Goal: Information Seeking & Learning: Learn about a topic

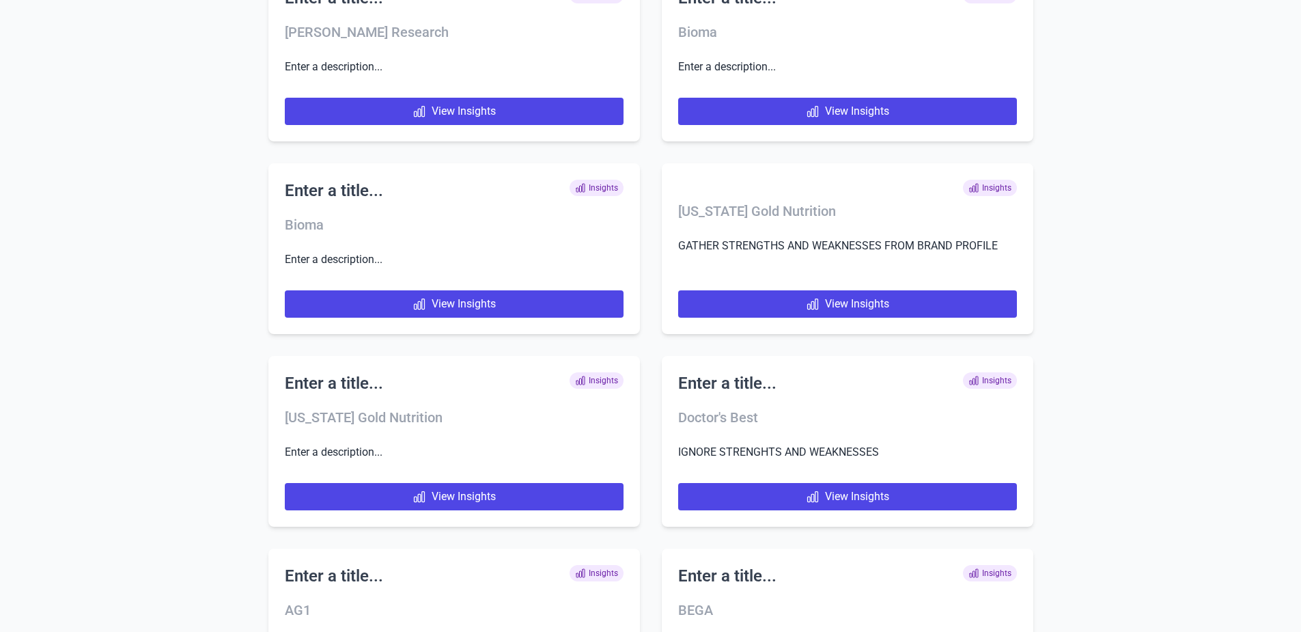
scroll to position [5084, 0]
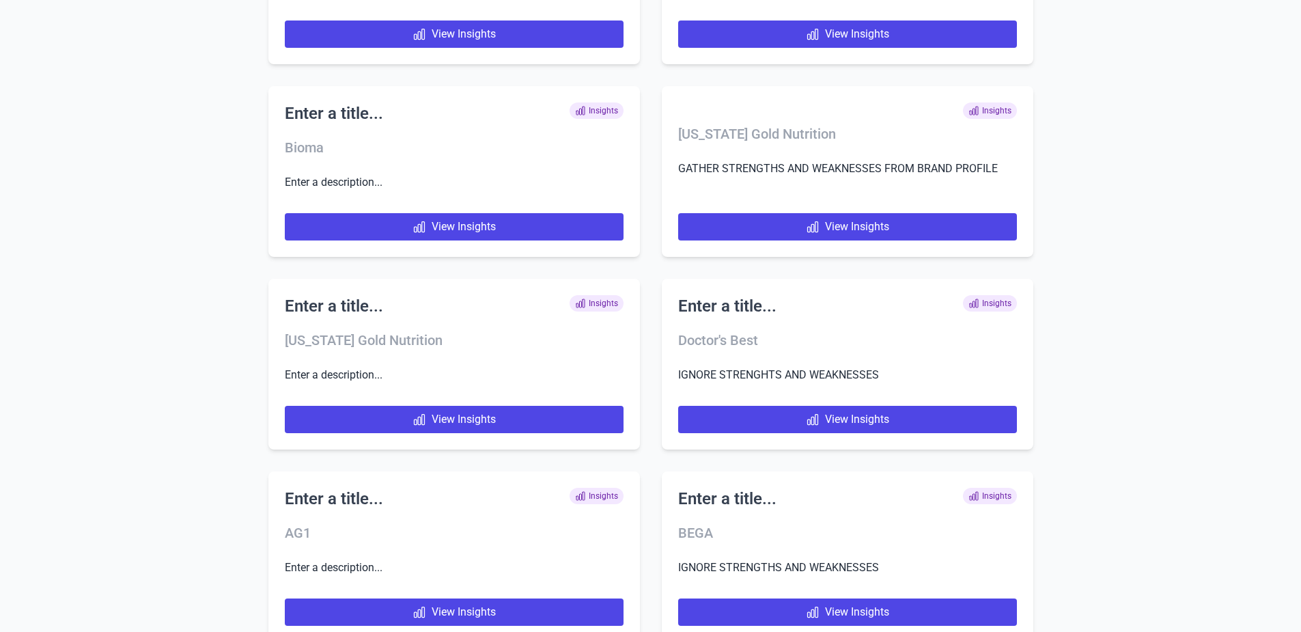
scroll to position [5084, 0]
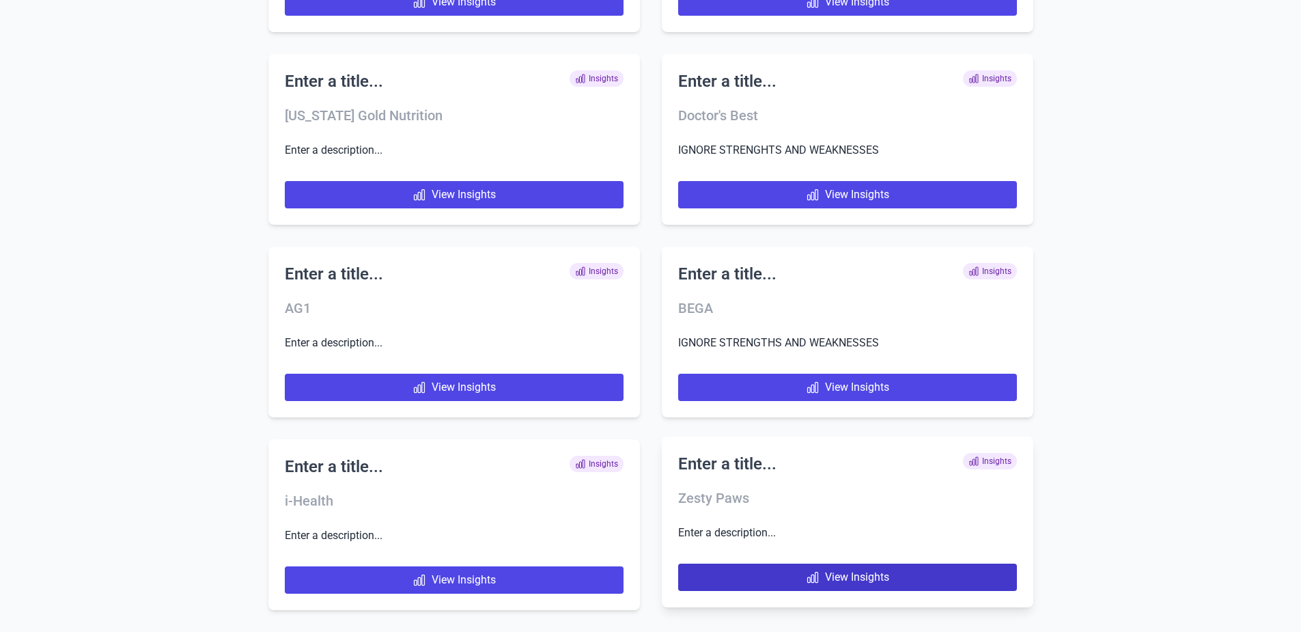
click at [744, 563] on link "View Insights" at bounding box center [847, 576] width 339 height 27
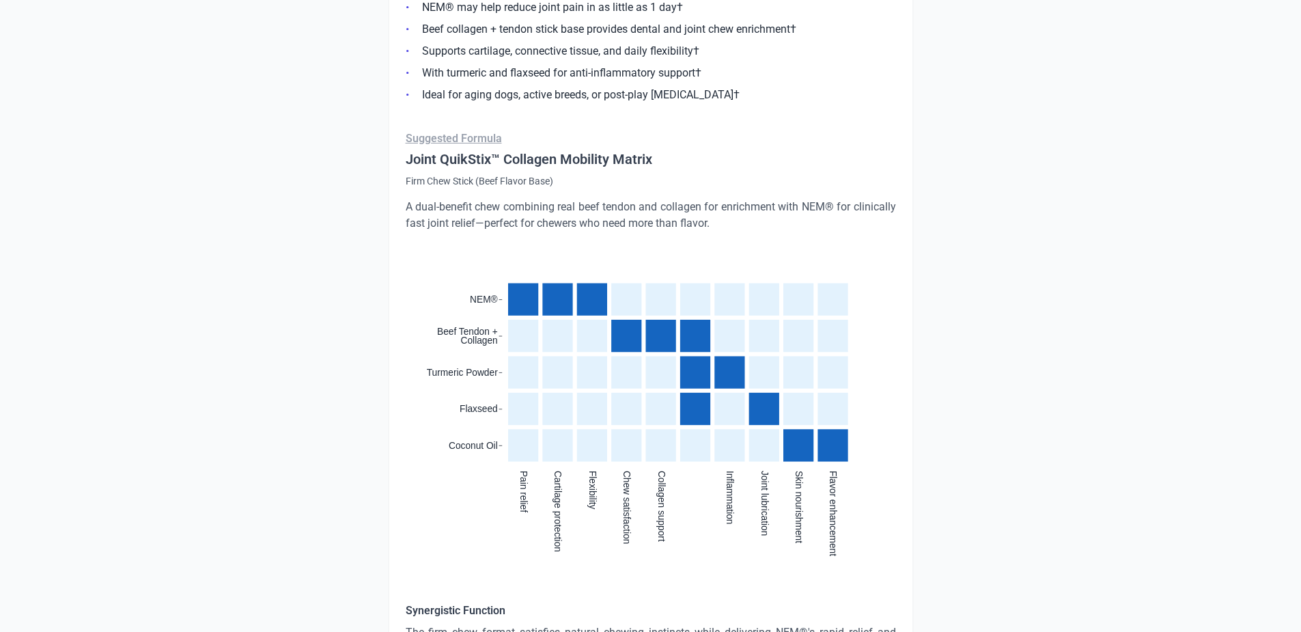
scroll to position [3687, 0]
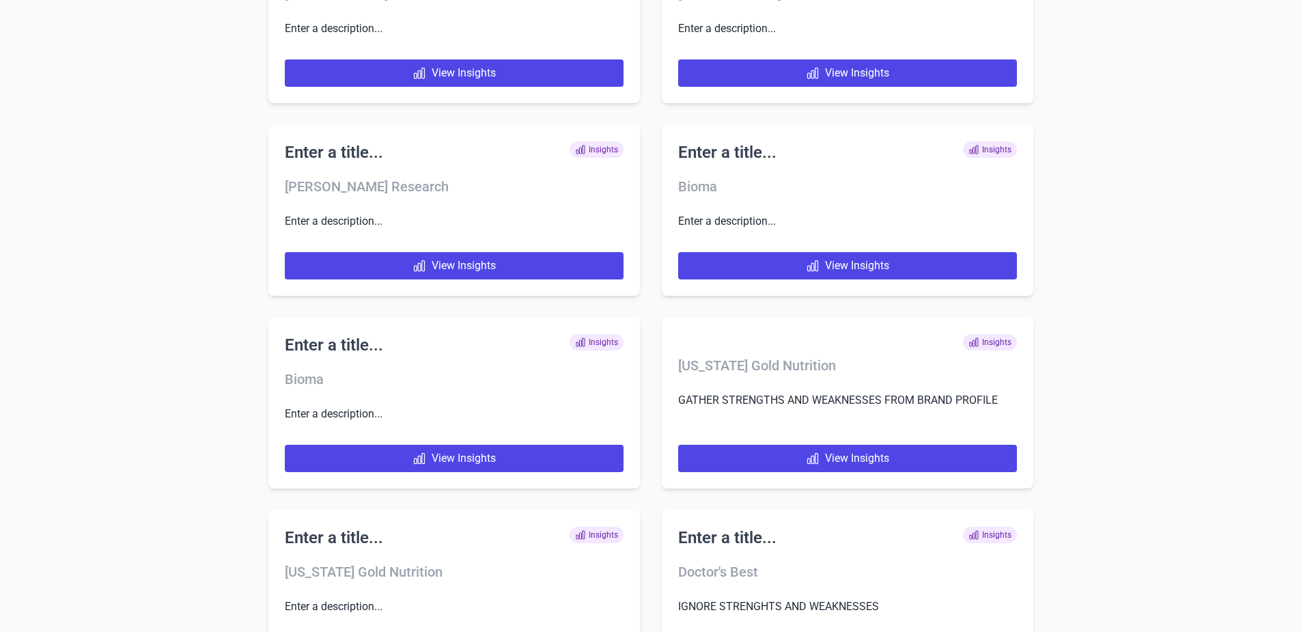
scroll to position [5084, 0]
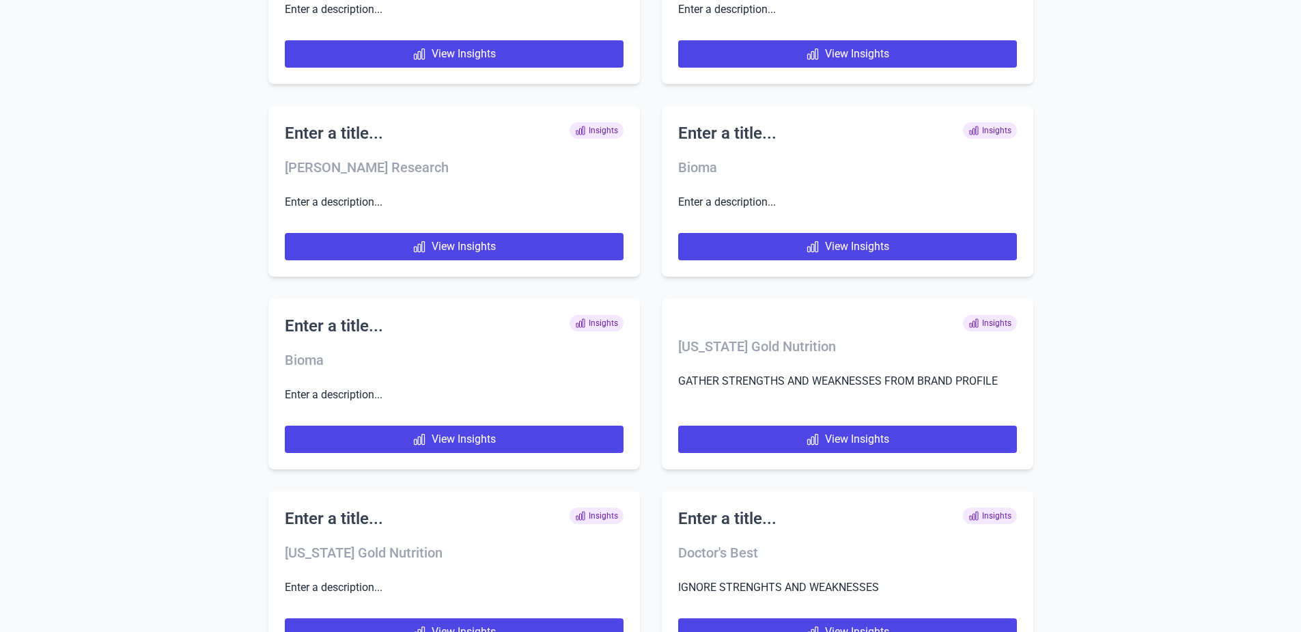
scroll to position [5084, 0]
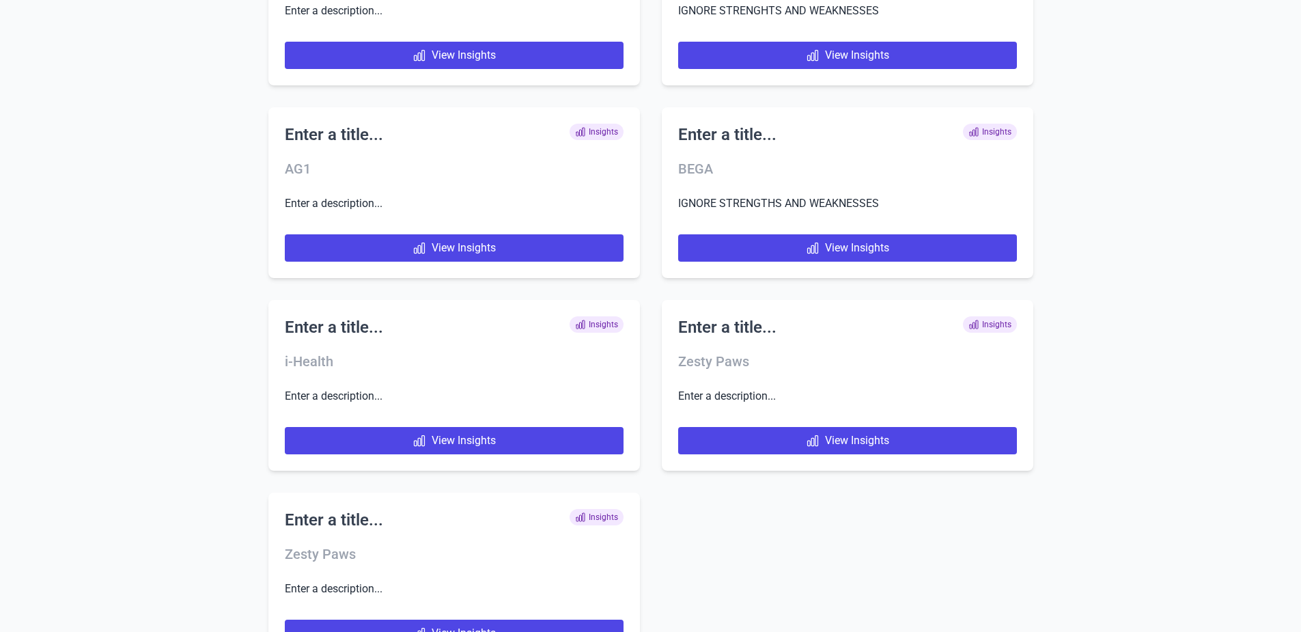
scroll to position [5276, 0]
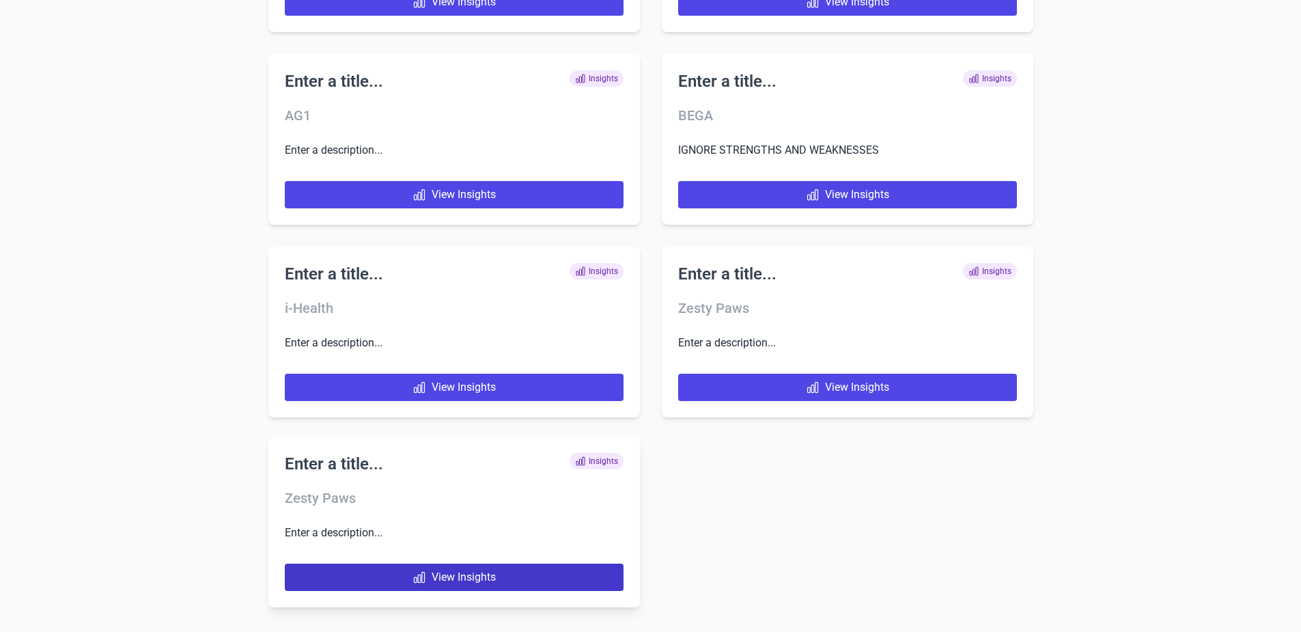
click at [483, 575] on link "View Insights" at bounding box center [454, 576] width 339 height 27
